Goal: Find specific page/section: Find specific page/section

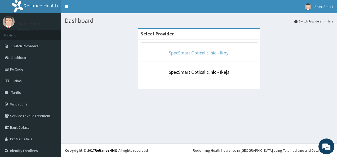
click at [197, 53] on link "SpecSmart Optical clinic - Ikoyi" at bounding box center [199, 53] width 61 height 6
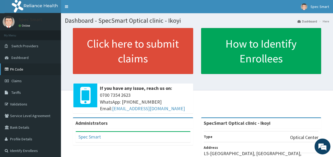
click at [26, 69] on link "PA Code" at bounding box center [30, 70] width 61 height 12
